Goal: Contribute content

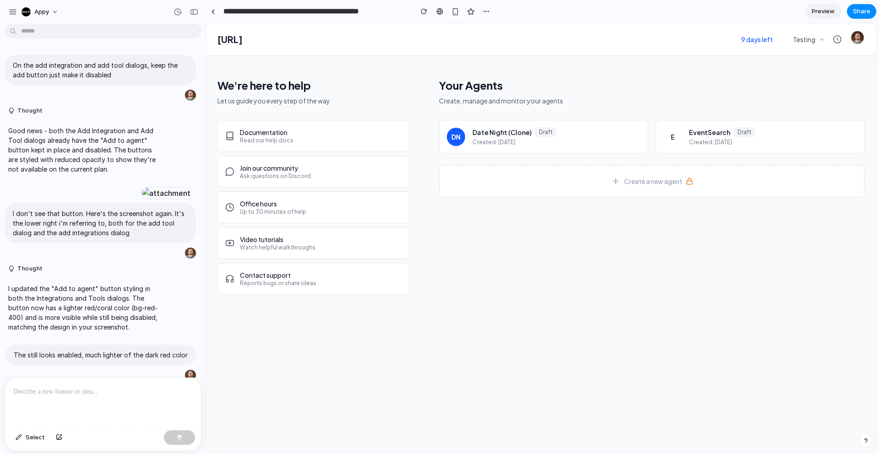
scroll to position [2338, 0]
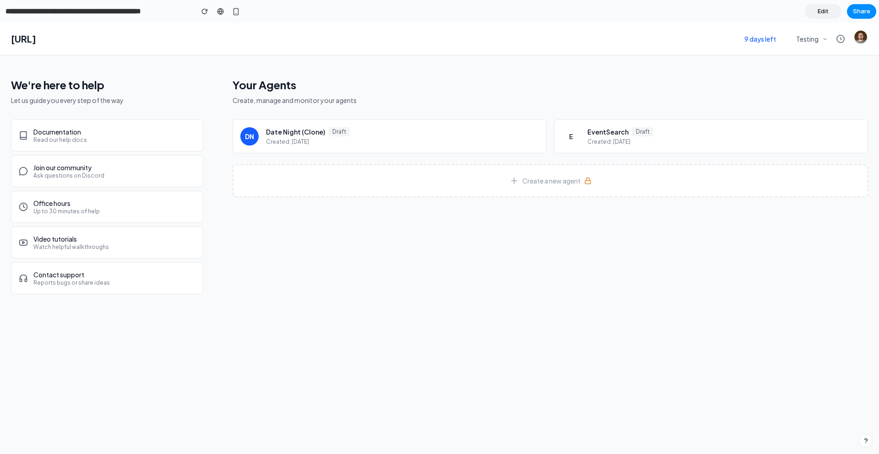
click at [811, 14] on link "Edit" at bounding box center [823, 11] width 37 height 15
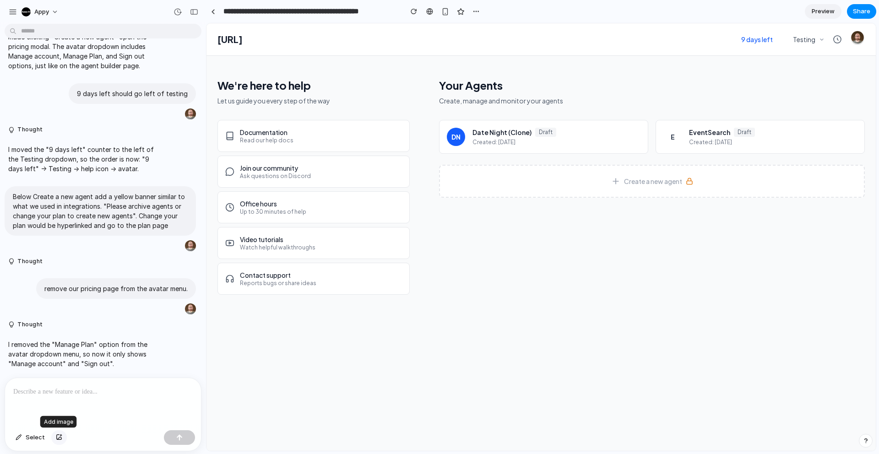
click at [54, 437] on button "button" at bounding box center [59, 437] width 16 height 15
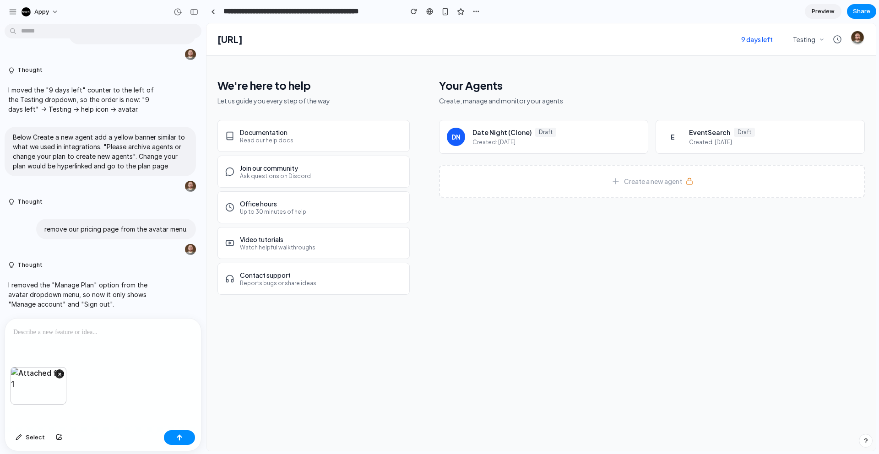
click at [96, 333] on p at bounding box center [102, 332] width 179 height 11
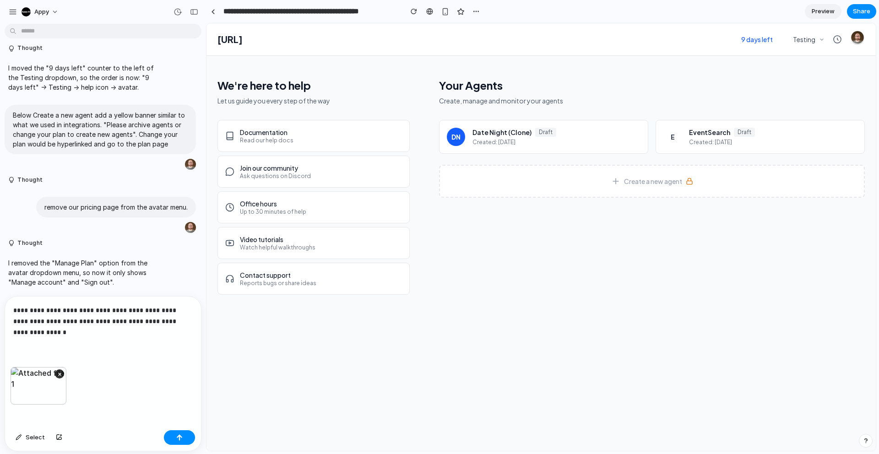
scroll to position [2309, 0]
click at [177, 436] on div "button" at bounding box center [179, 437] width 6 height 6
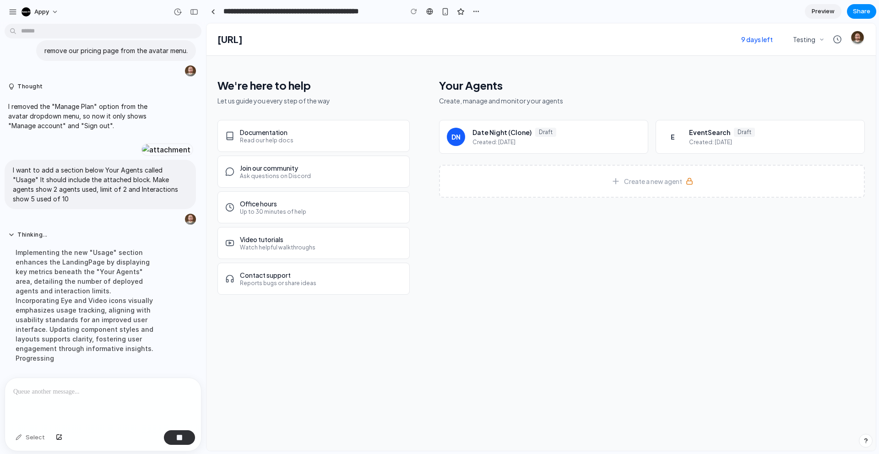
scroll to position [2579, 0]
